Goal: Information Seeking & Learning: Learn about a topic

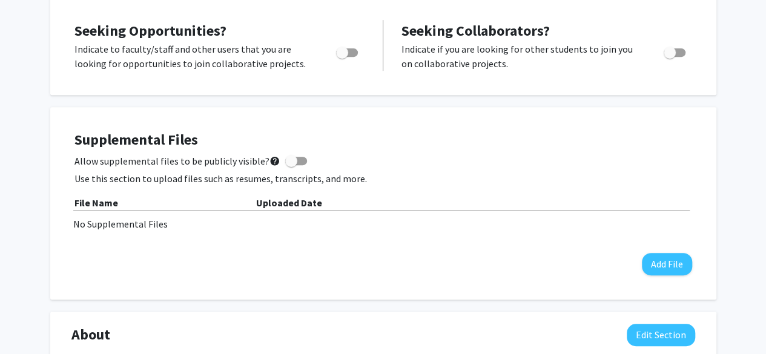
scroll to position [231, 0]
click at [662, 259] on button "Add File" at bounding box center [667, 265] width 50 height 22
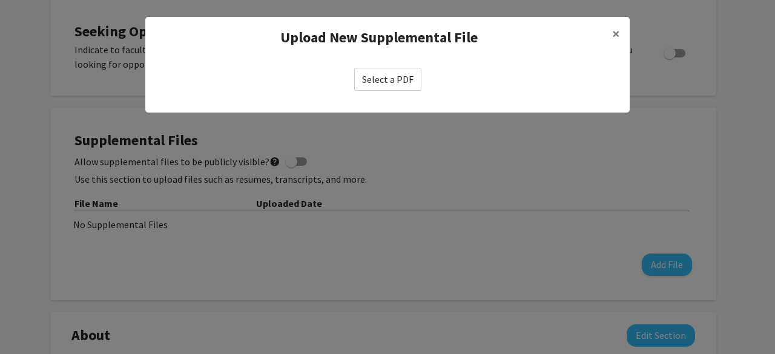
click at [397, 76] on label "Select a PDF" at bounding box center [387, 79] width 67 height 23
click at [0, 0] on input "Select a PDF" at bounding box center [0, 0] width 0 height 0
click at [617, 32] on span "×" at bounding box center [616, 33] width 8 height 19
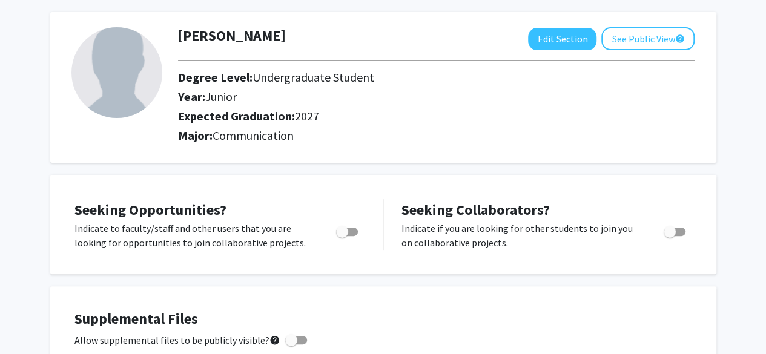
scroll to position [0, 0]
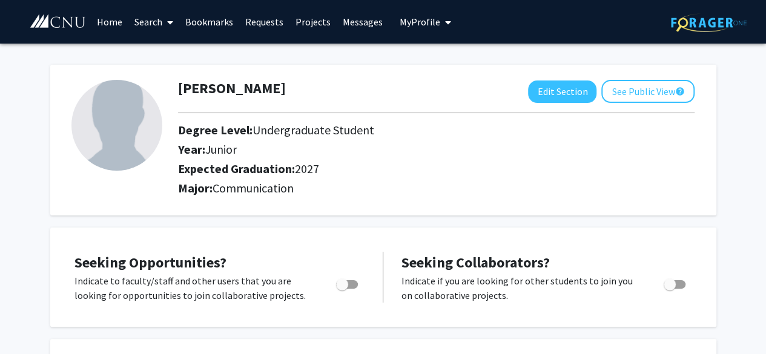
click at [113, 19] on link "Home" at bounding box center [110, 22] width 38 height 42
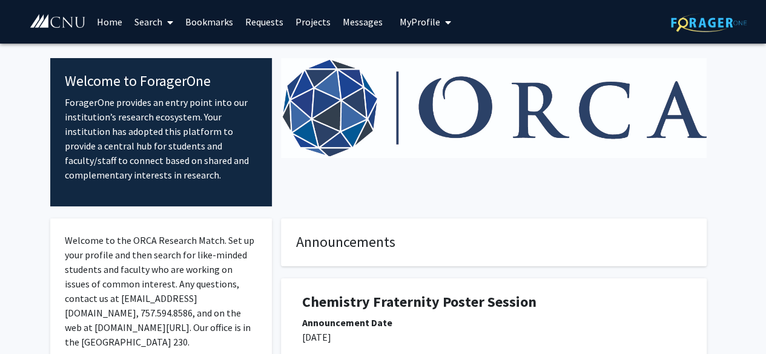
click at [166, 25] on span at bounding box center [167, 22] width 11 height 42
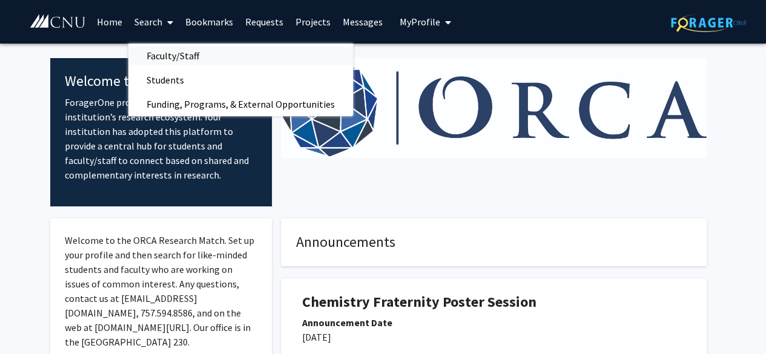
click at [171, 50] on span "Faculty/Staff" at bounding box center [172, 56] width 89 height 24
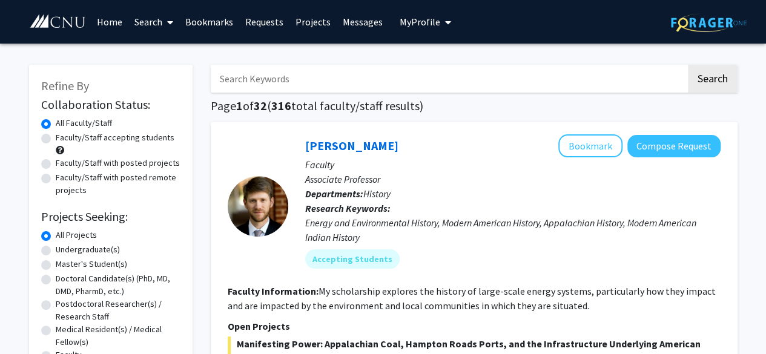
click at [338, 80] on input "Search Keywords" at bounding box center [448, 79] width 475 height 28
type input "critical thinking"
click at [688, 65] on button "Search" at bounding box center [713, 79] width 50 height 28
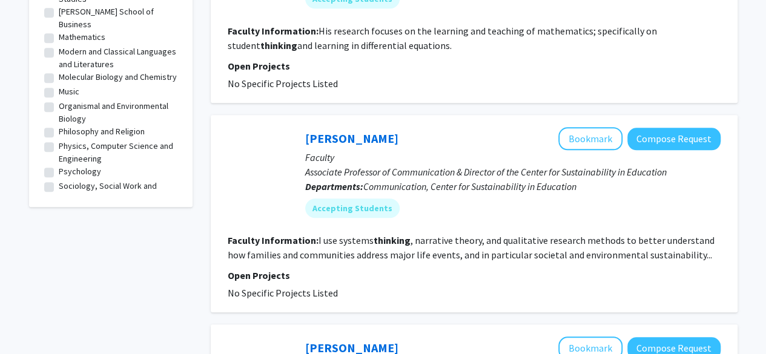
scroll to position [472, 0]
